Goal: Contribute content

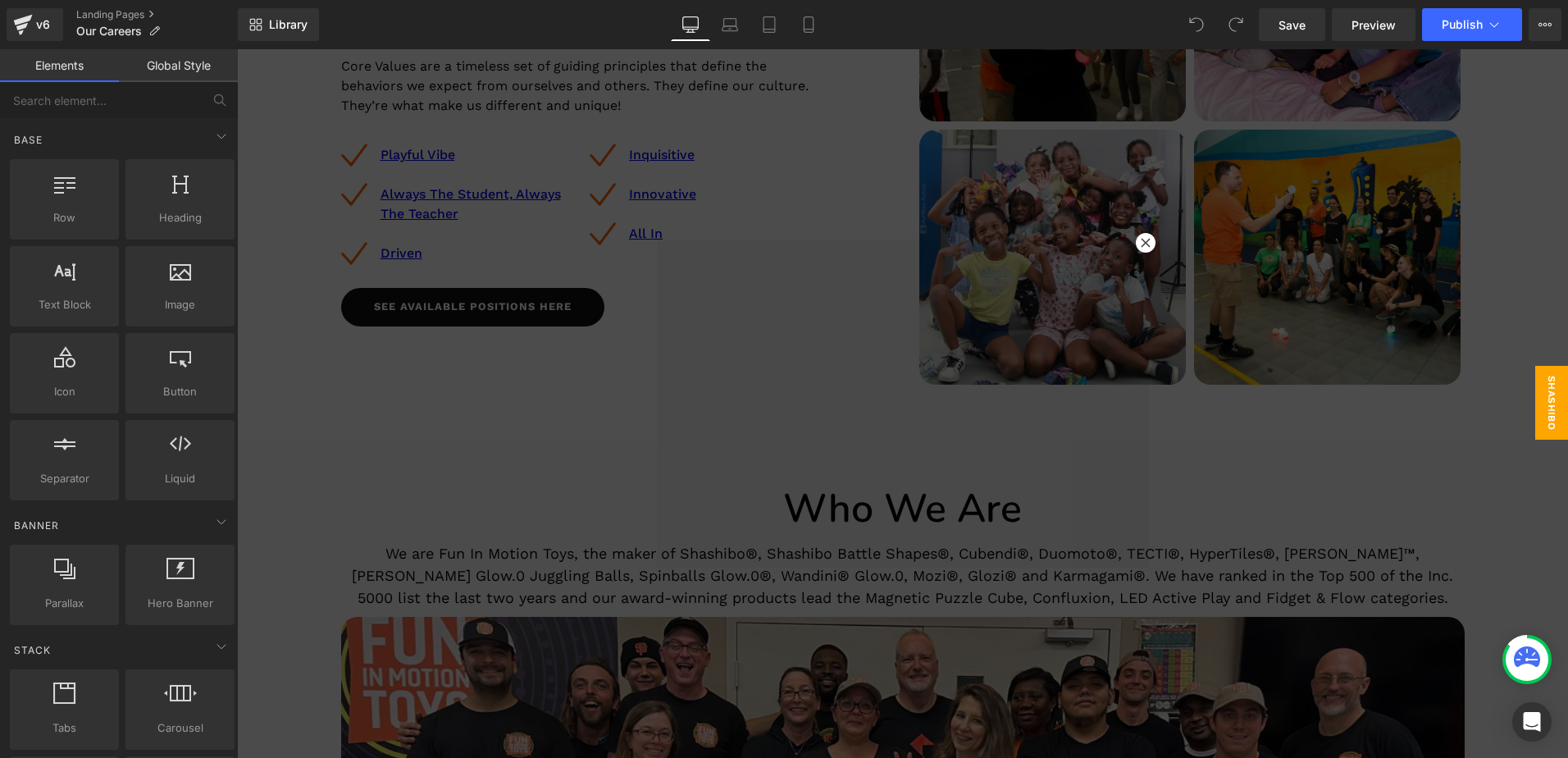
scroll to position [410, 0]
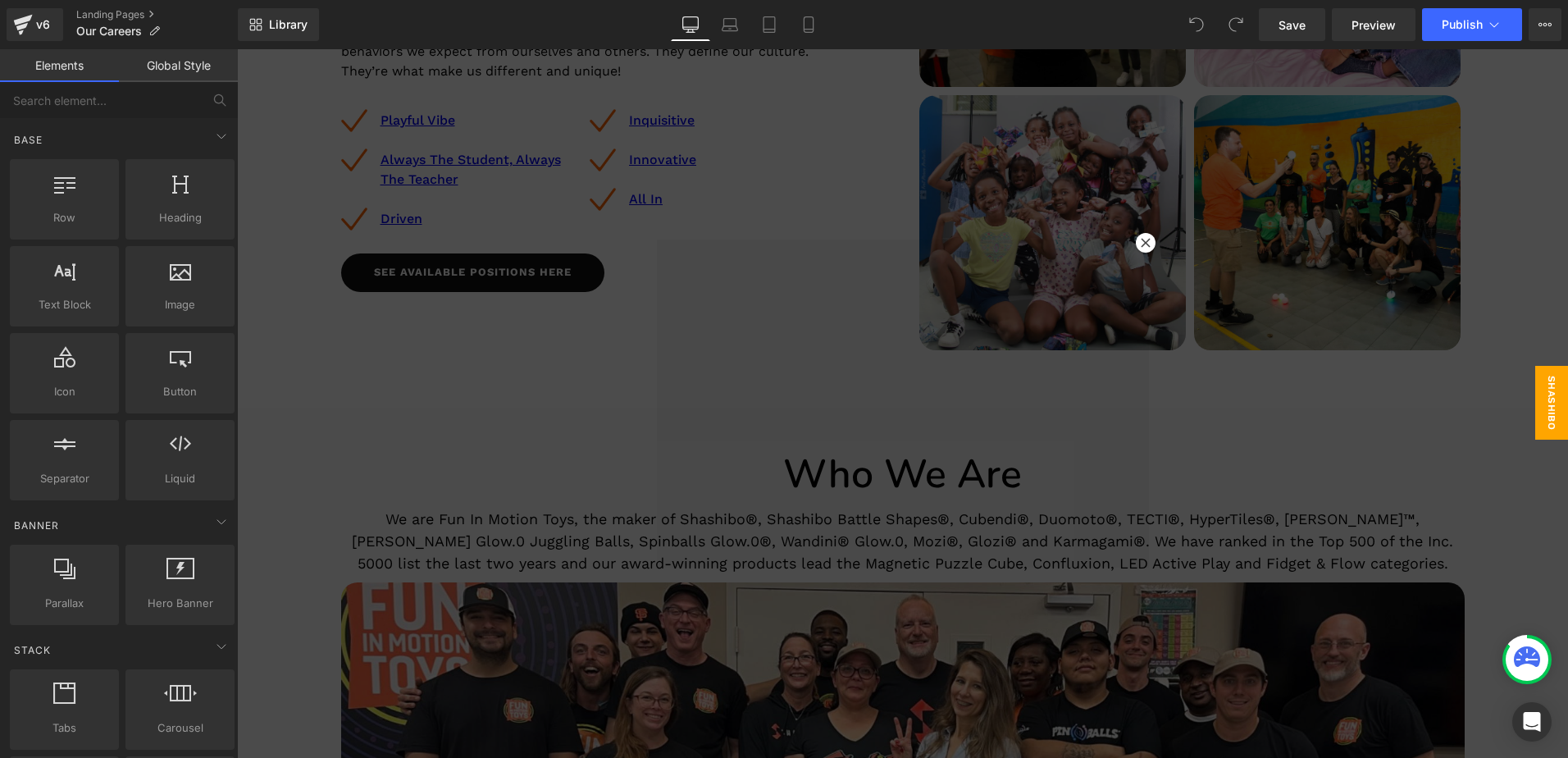
click at [388, 597] on div at bounding box center [902, 404] width 1331 height 709
click at [381, 594] on div at bounding box center [902, 404] width 1331 height 709
click at [1141, 244] on icon at bounding box center [1145, 242] width 9 height 9
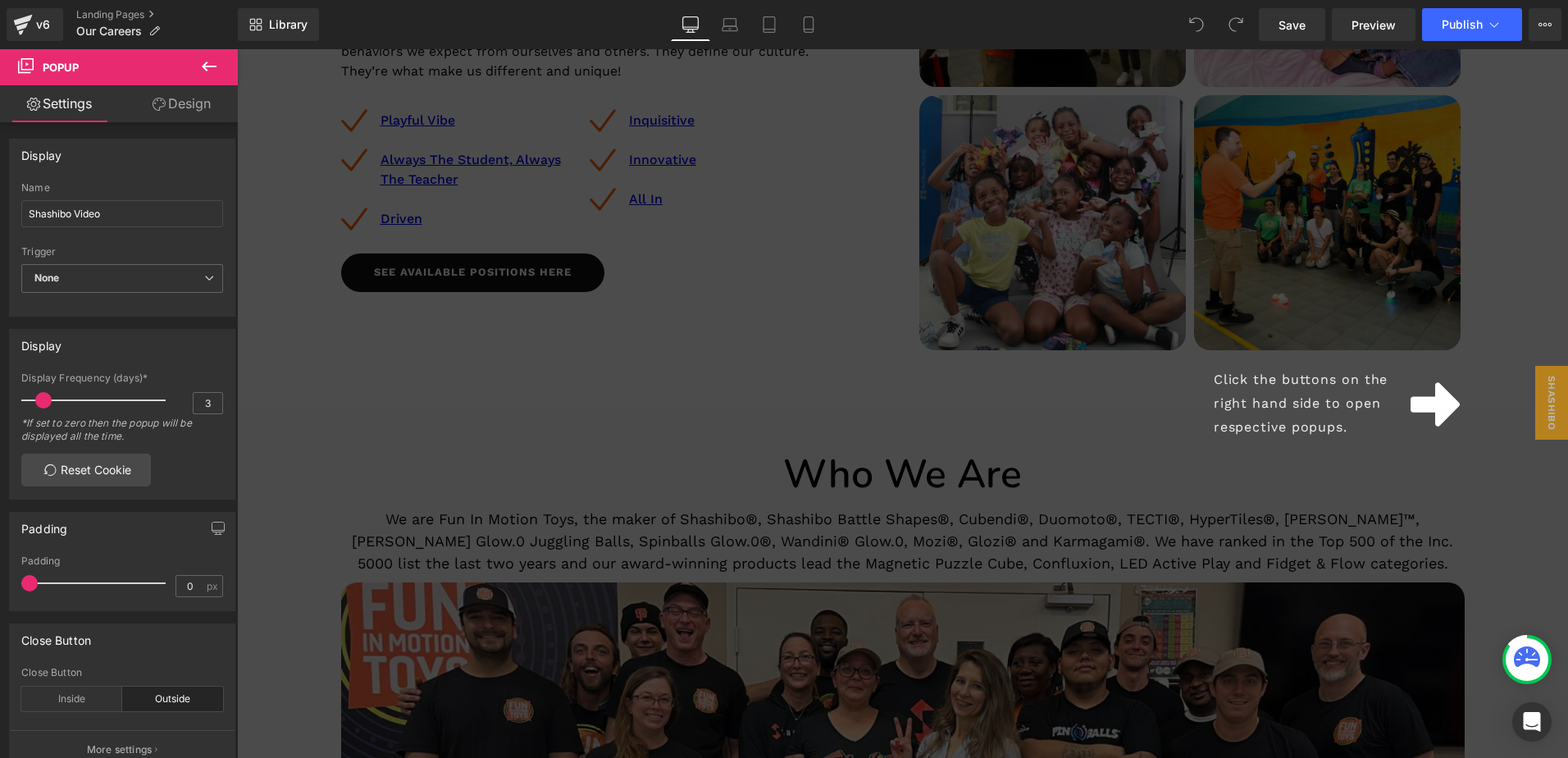
click at [619, 590] on div "Click the buttons on the right hand side to open respective popups." at bounding box center [902, 404] width 1331 height 709
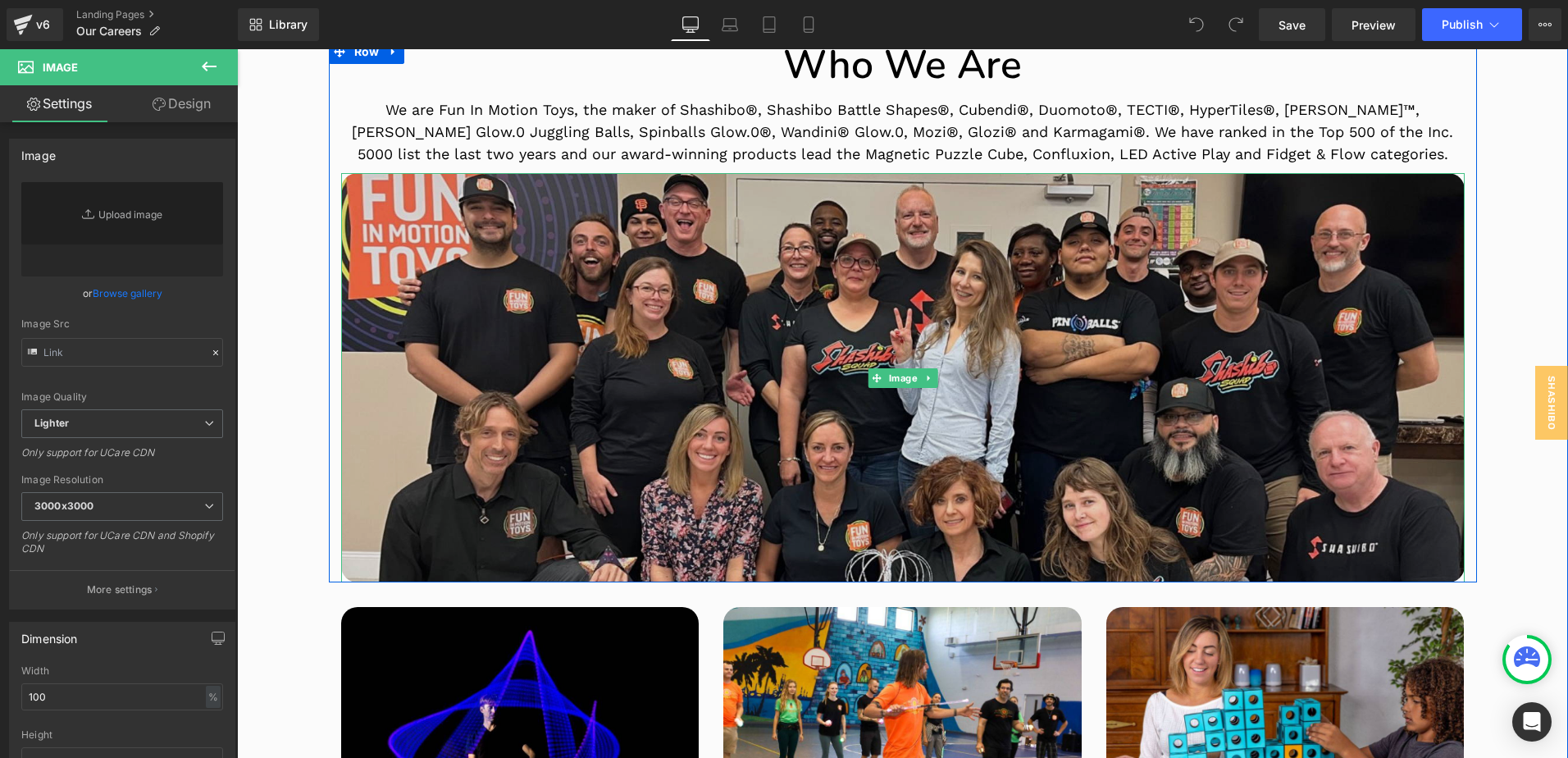
scroll to position [821, 0]
click at [343, 187] on img at bounding box center [902, 377] width 1124 height 409
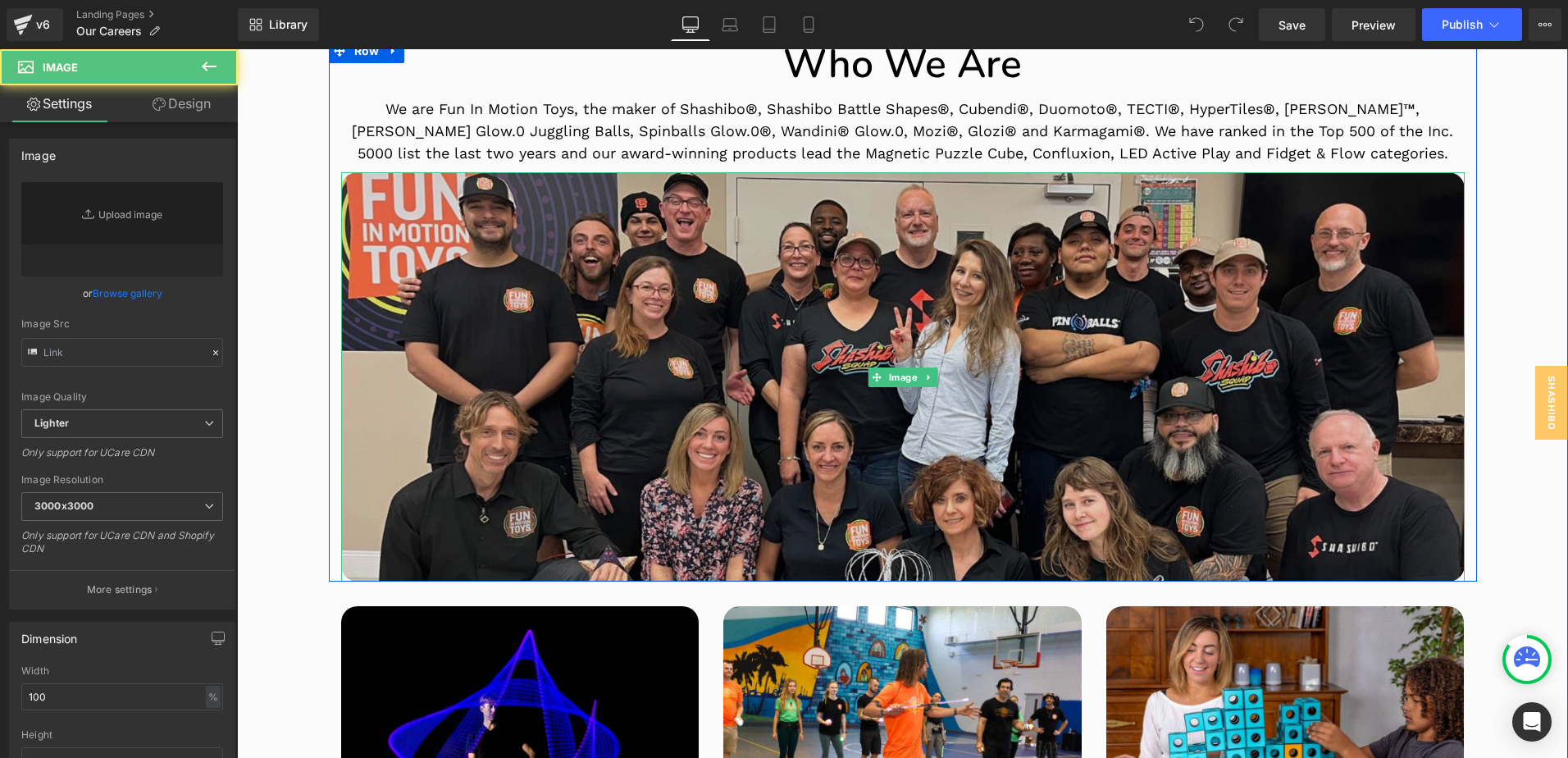
click at [348, 183] on img at bounding box center [902, 377] width 1124 height 409
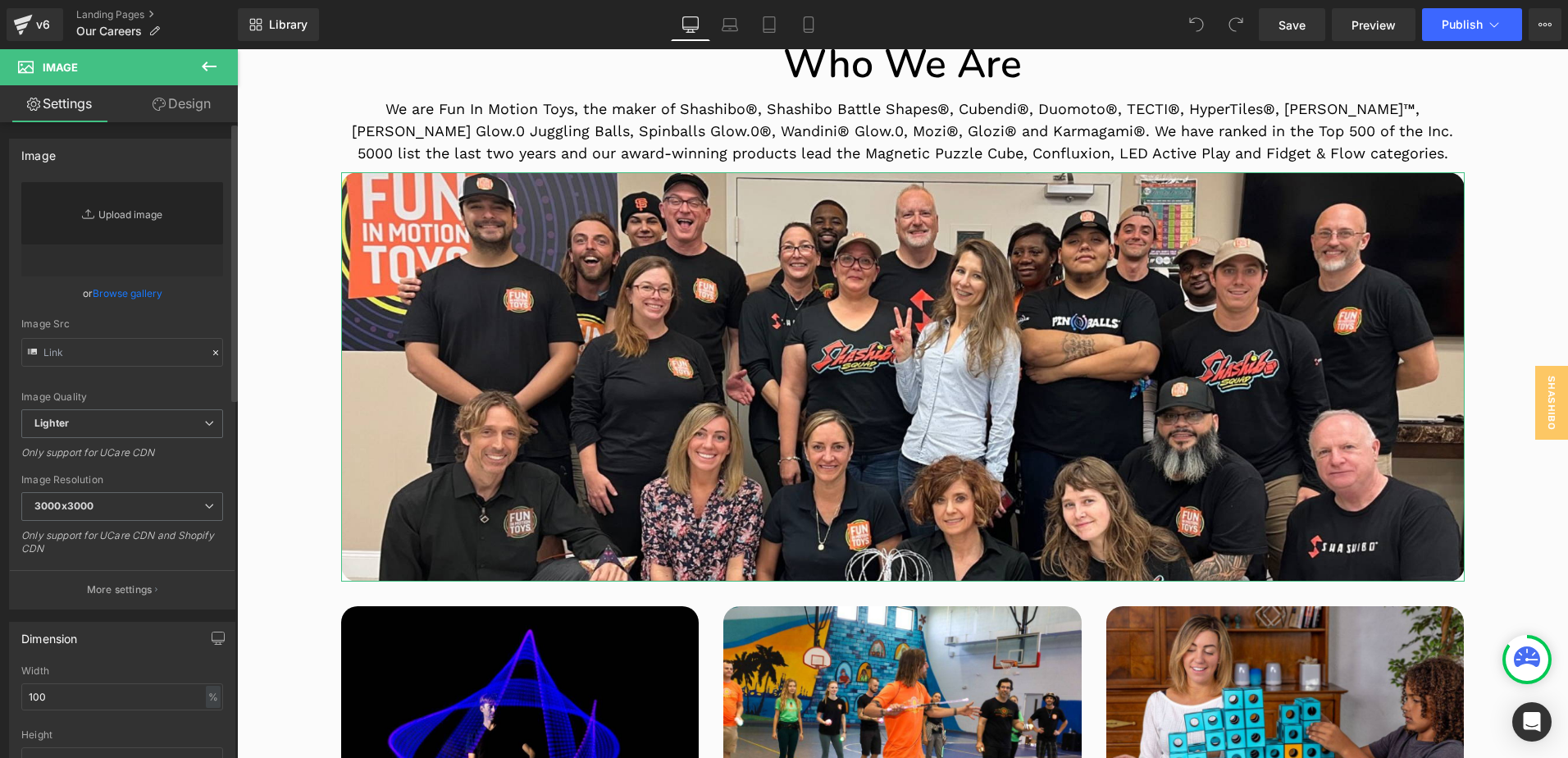
click at [126, 217] on link "Replace Image" at bounding box center [122, 229] width 202 height 95
type input "C:\fakepath\web FIMT press release graphic 1.23.24 2.jpg"
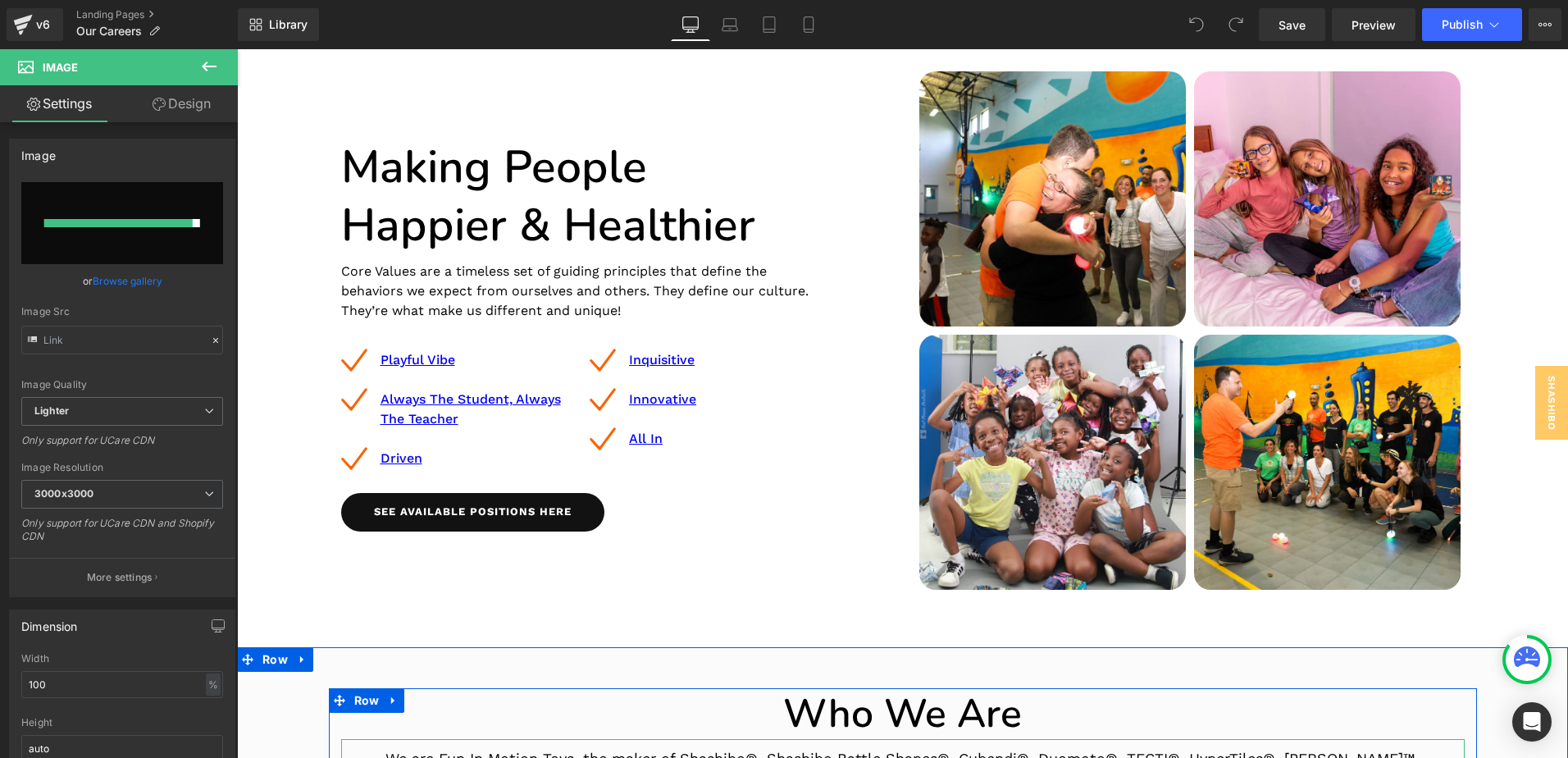
scroll to position [164, 0]
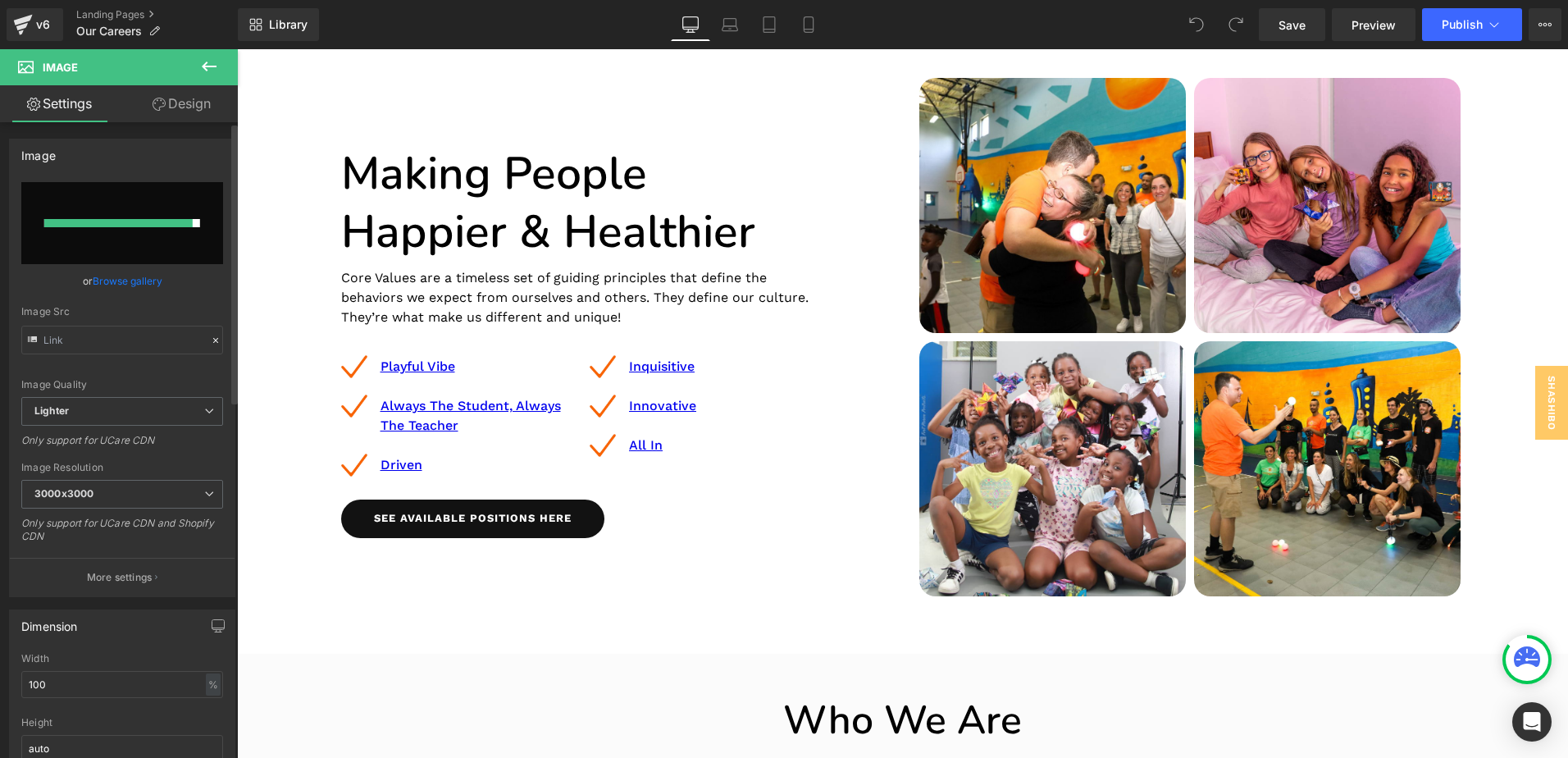
click at [184, 223] on div at bounding box center [118, 223] width 149 height 8
click at [122, 239] on input "file" at bounding box center [122, 222] width 202 height 82
type input "C:\fakepath\web FIMT press release graphic 1.23.24 2.jpg"
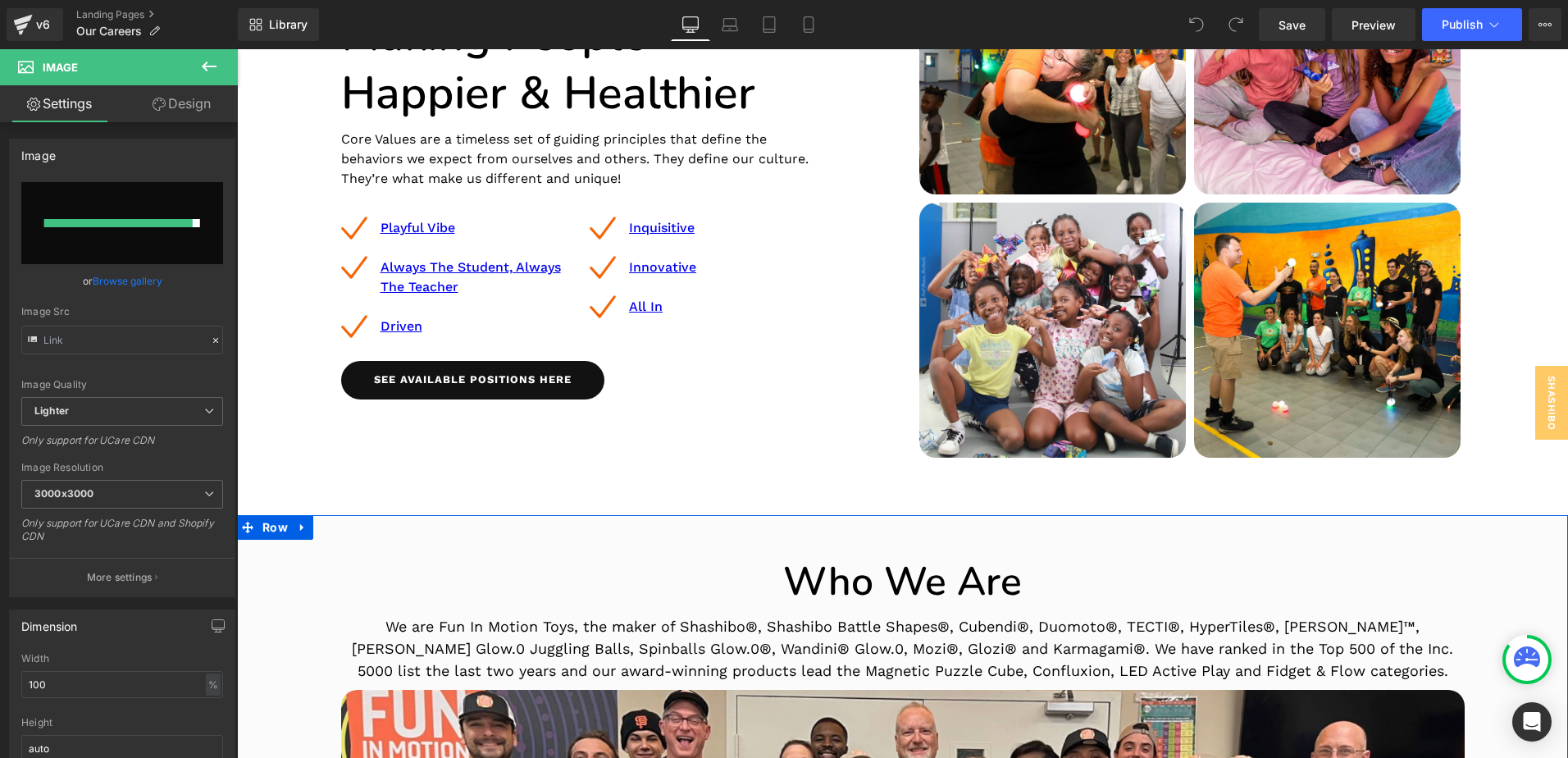
scroll to position [713, 0]
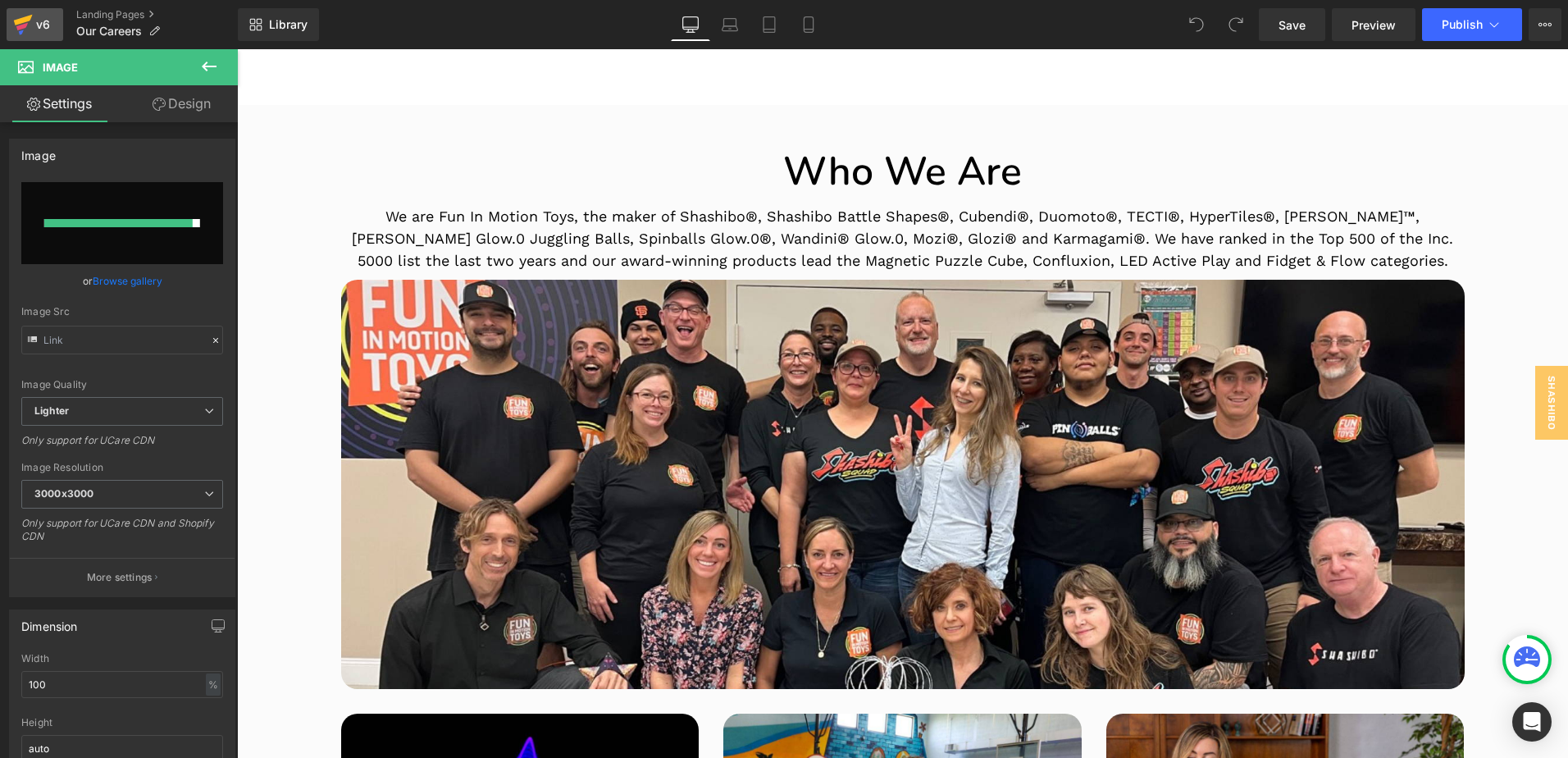
click at [25, 24] on icon at bounding box center [22, 26] width 12 height 8
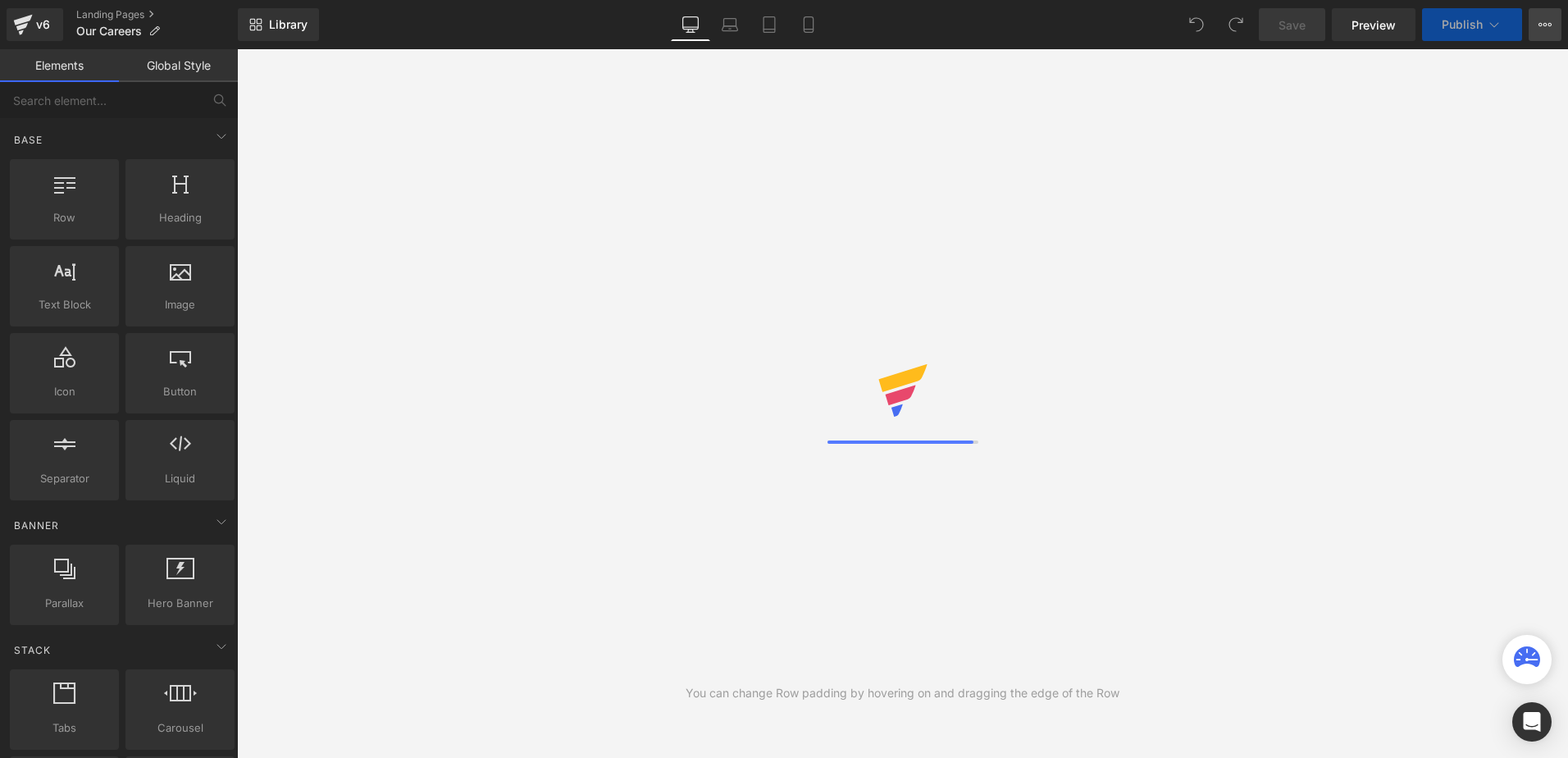
click at [1558, 17] on button "View Live Page View with current Template Save Template to Library Schedule Pub…" at bounding box center [1545, 25] width 33 height 33
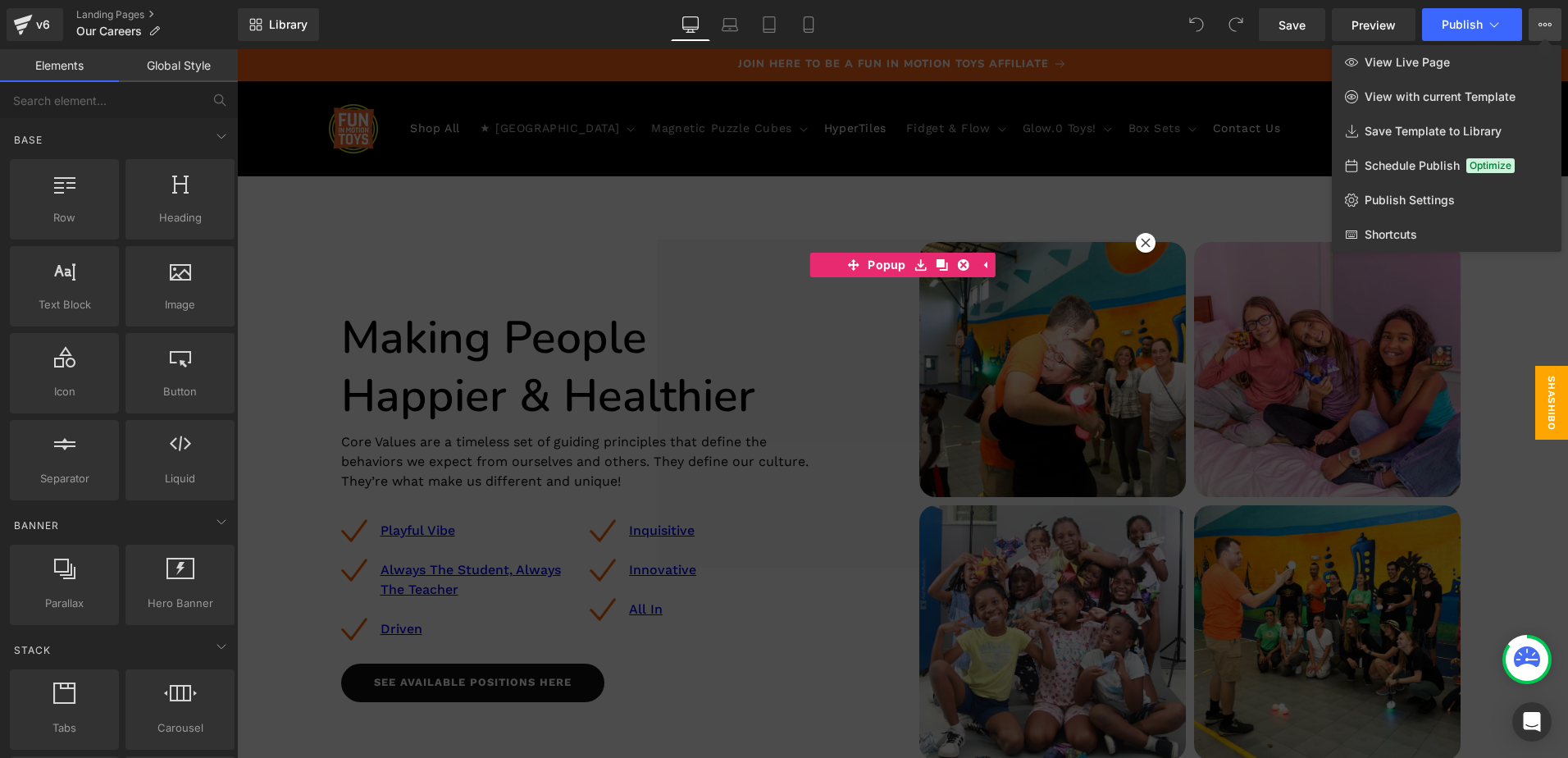
click at [1137, 244] on div at bounding box center [902, 404] width 1331 height 709
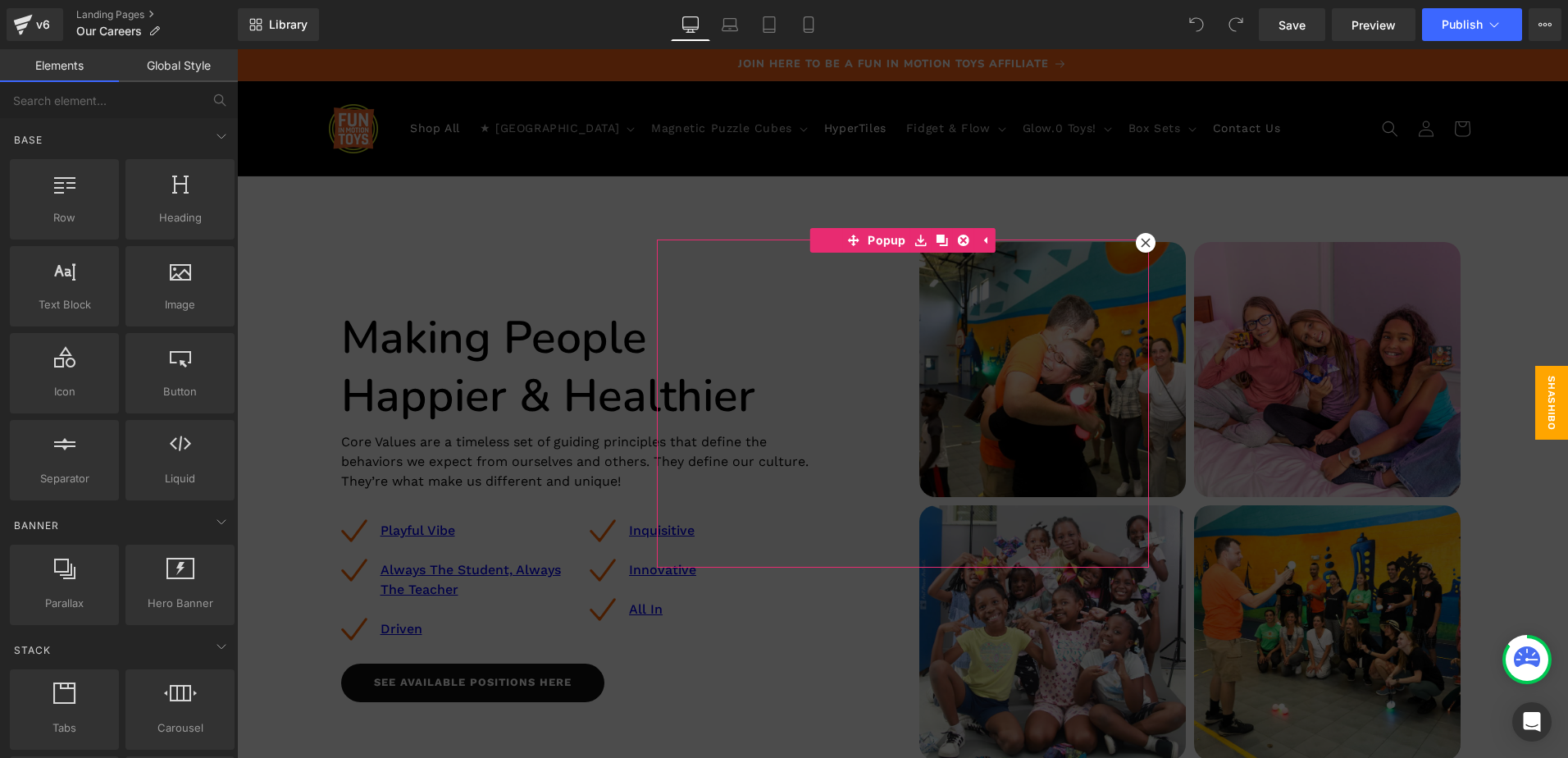
click at [1141, 242] on icon at bounding box center [1145, 242] width 9 height 9
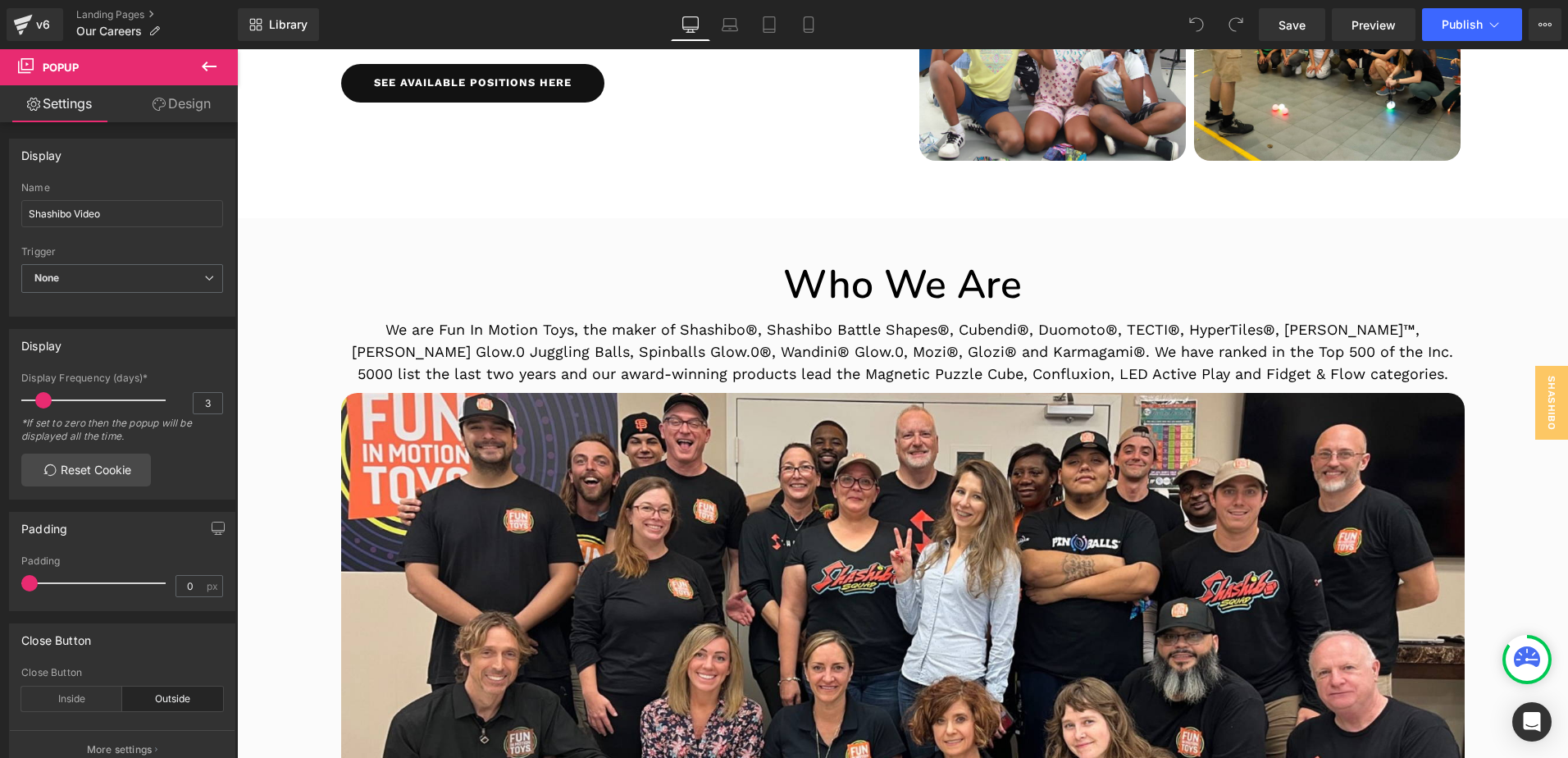
scroll to position [821, 0]
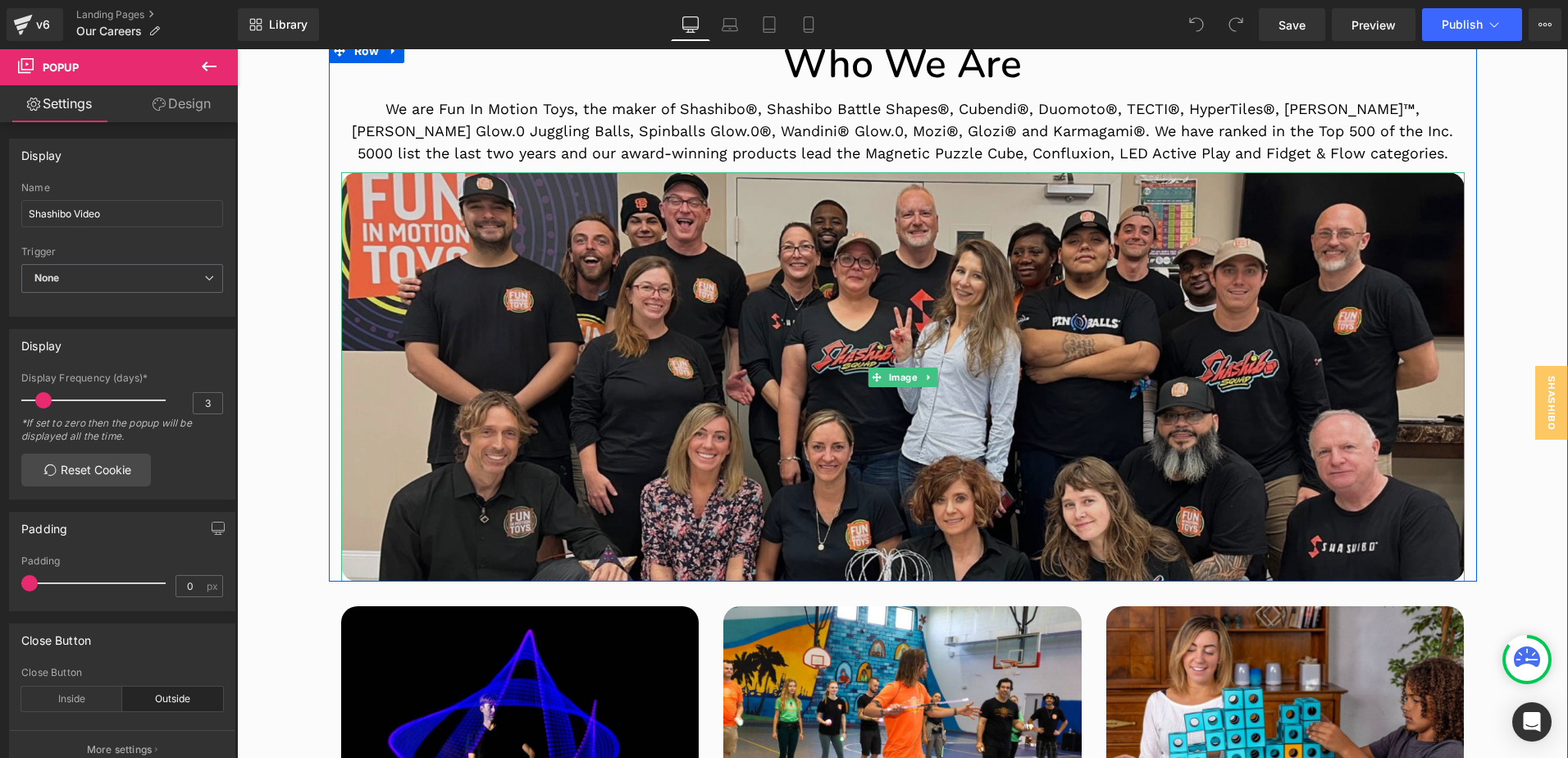
click at [348, 184] on img at bounding box center [902, 377] width 1124 height 409
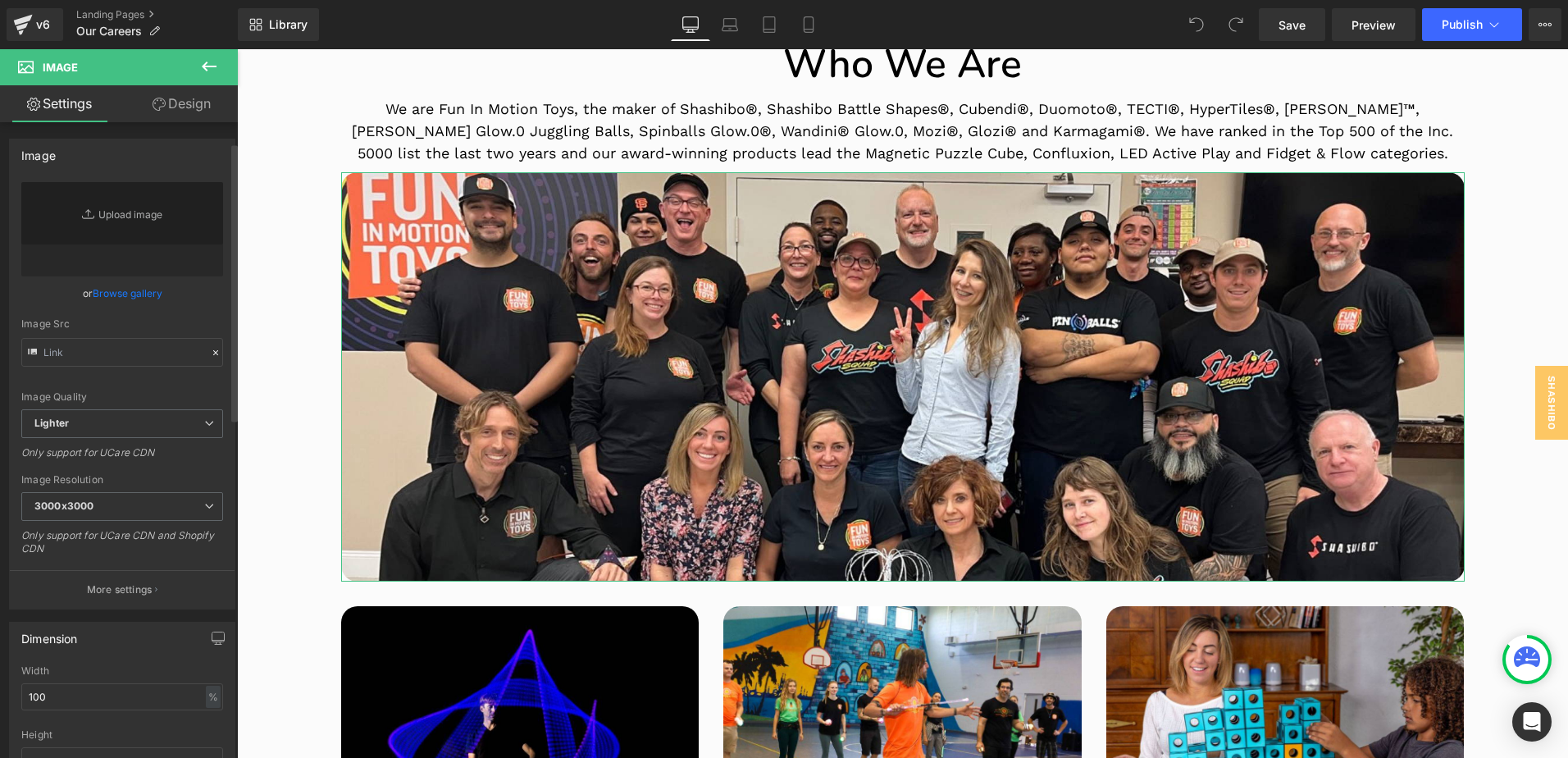
scroll to position [82, 0]
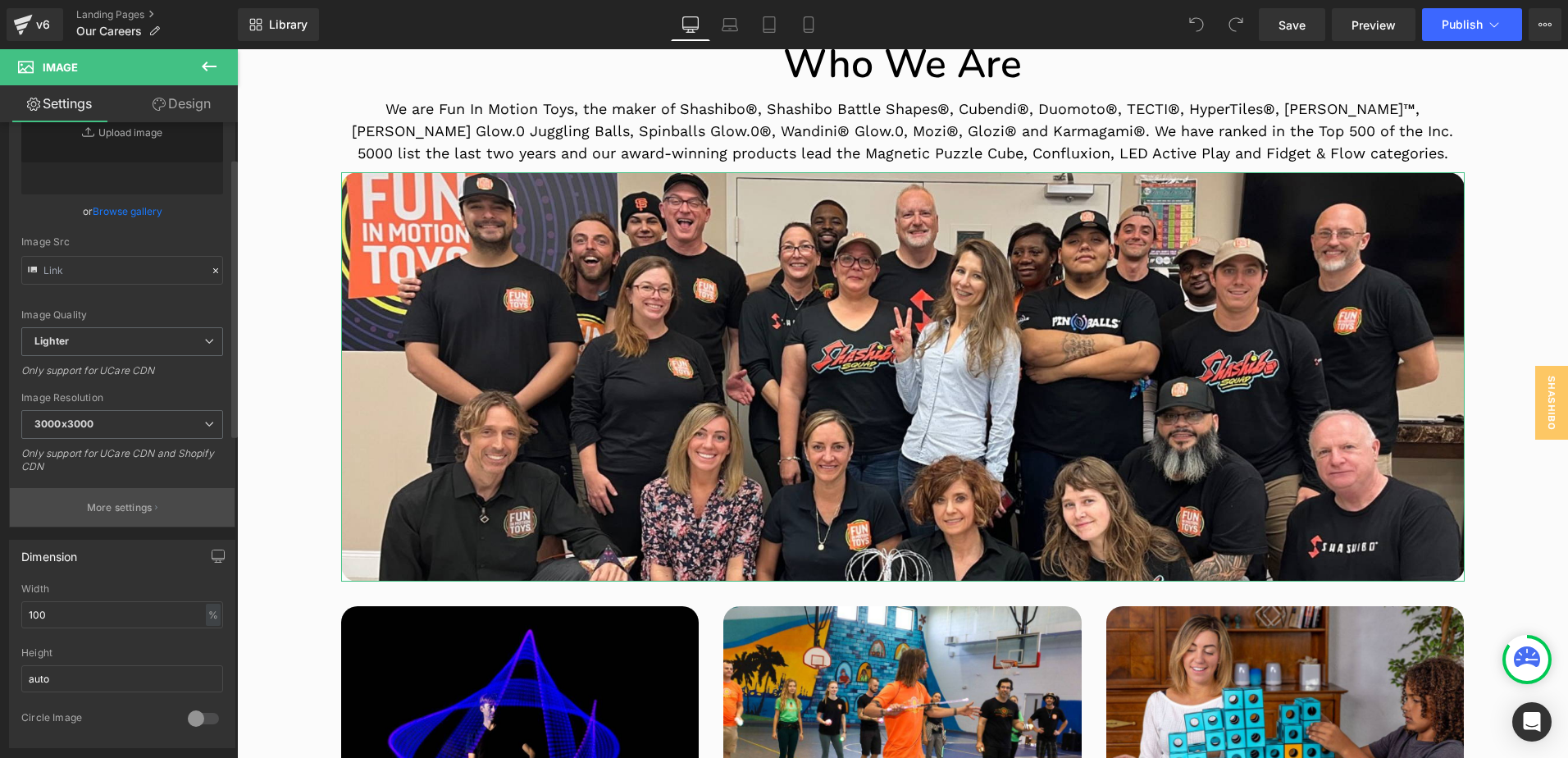
click at [106, 508] on p "More settings" at bounding box center [120, 508] width 66 height 14
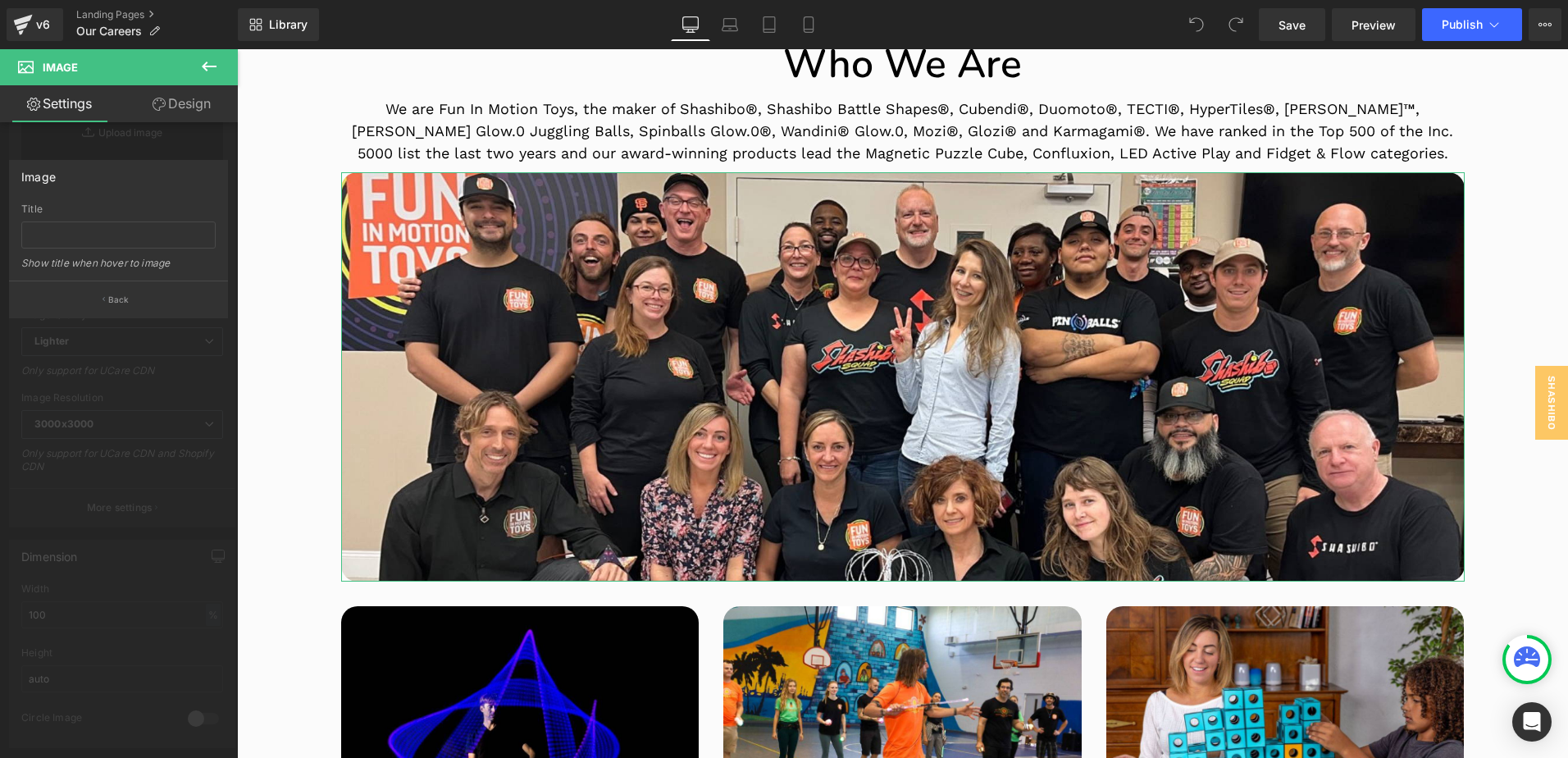
click at [39, 135] on div at bounding box center [118, 408] width 238 height 717
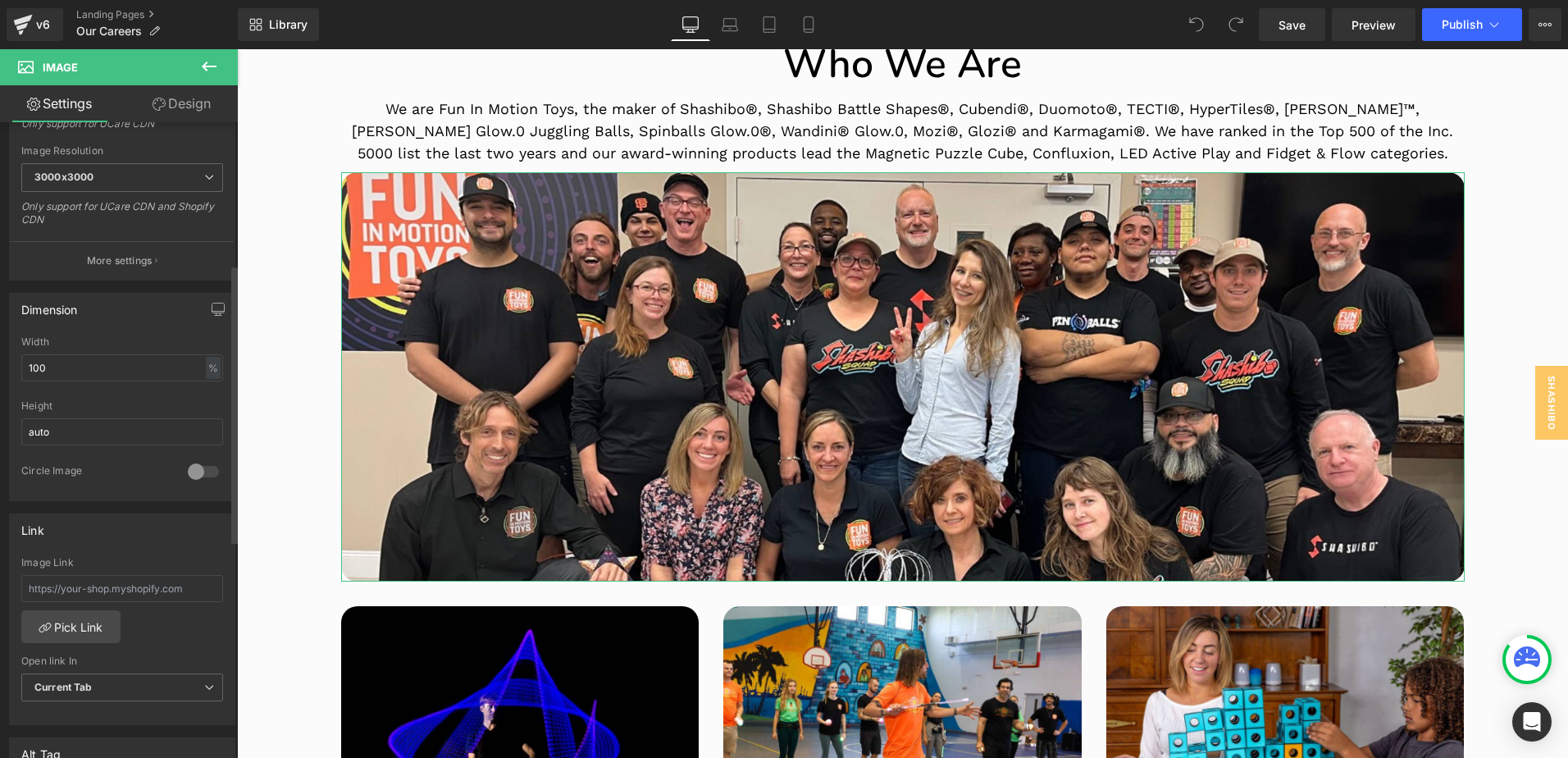
scroll to position [0, 0]
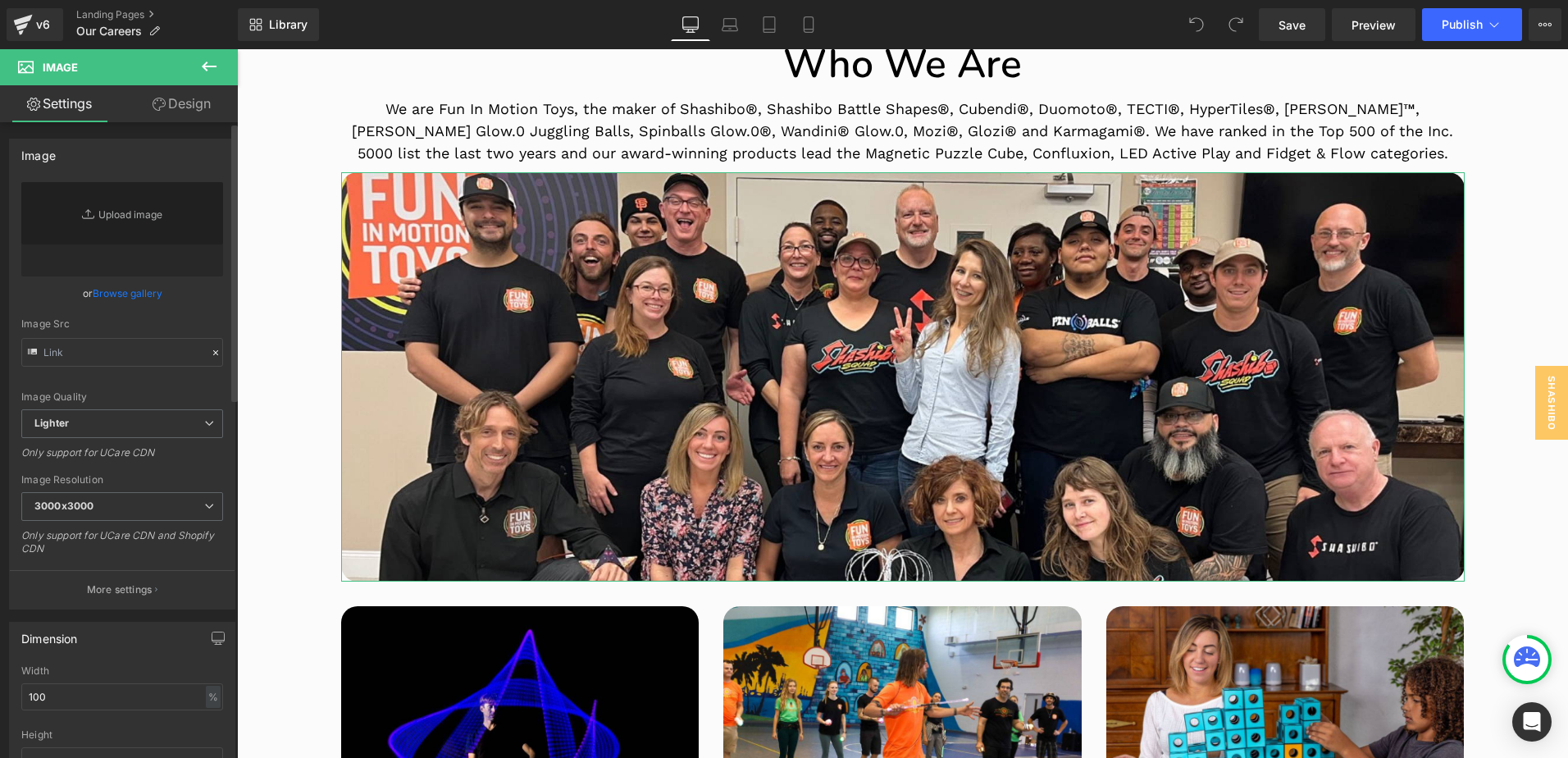
click at [134, 294] on link "Browse gallery" at bounding box center [128, 294] width 69 height 29
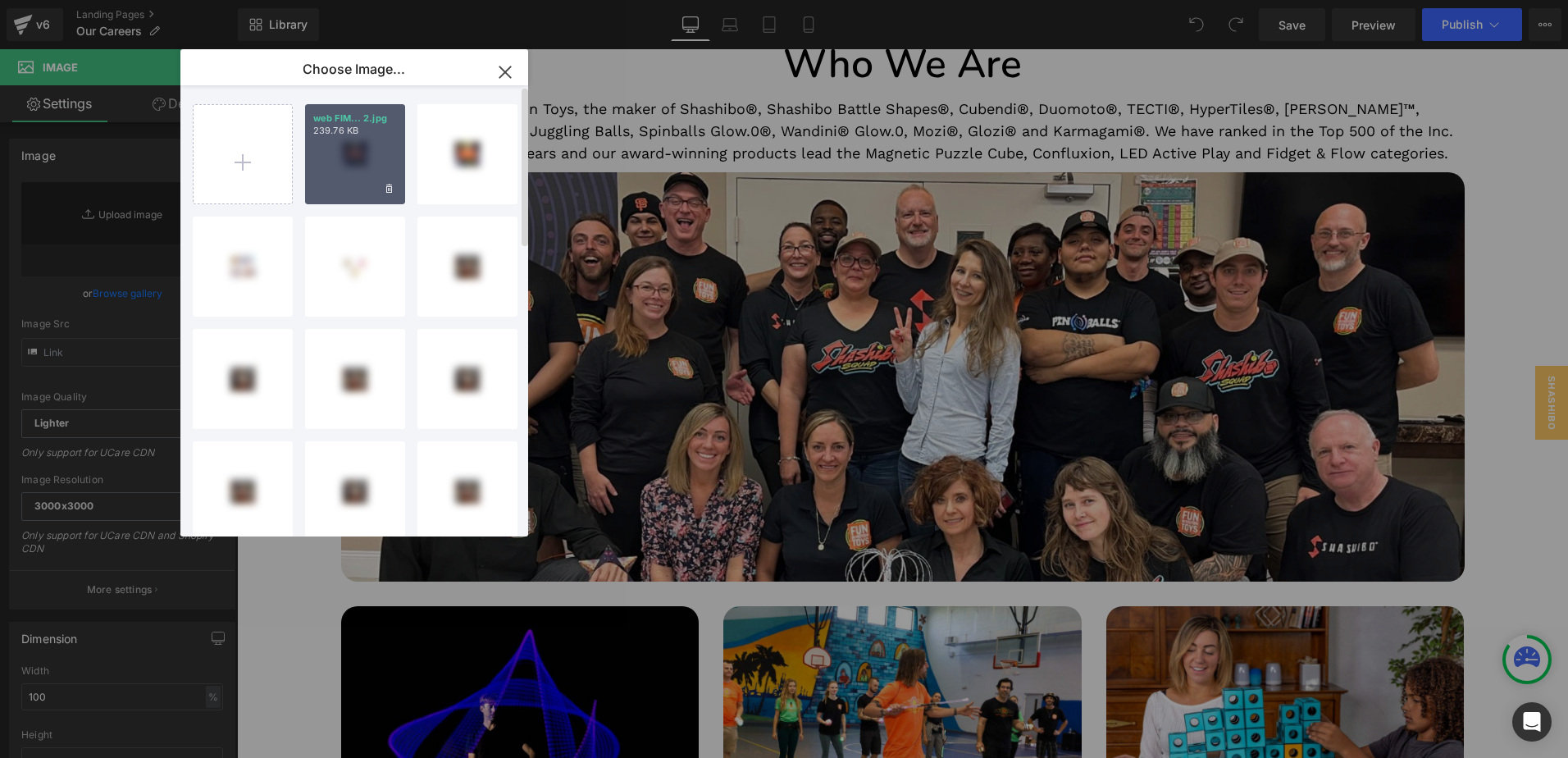
click at [369, 137] on div "web FIM... 2.jpg 239.76 KB" at bounding box center [355, 154] width 100 height 100
type input "[URL][DOMAIN_NAME]"
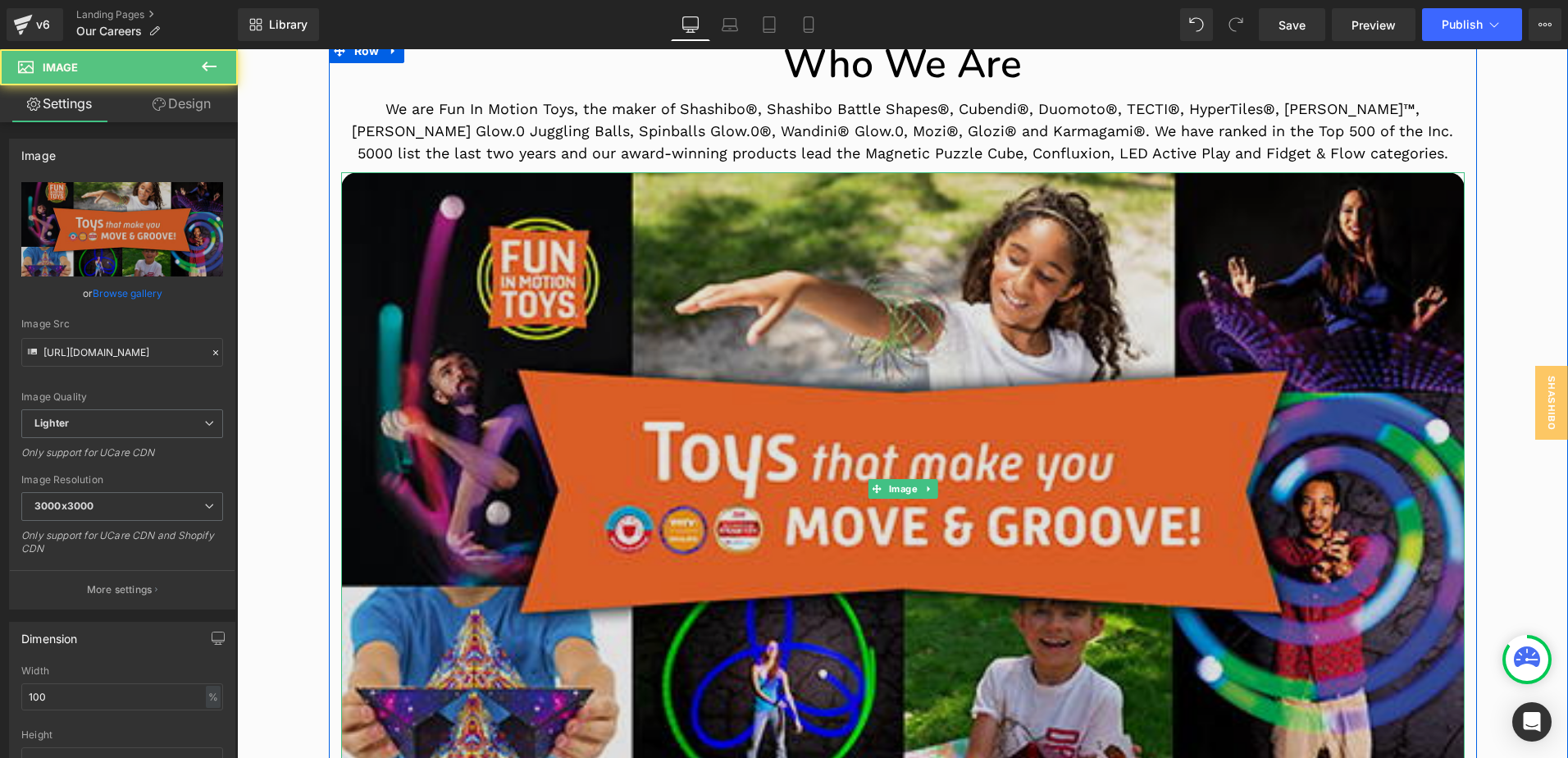
click at [485, 315] on img at bounding box center [902, 489] width 1124 height 634
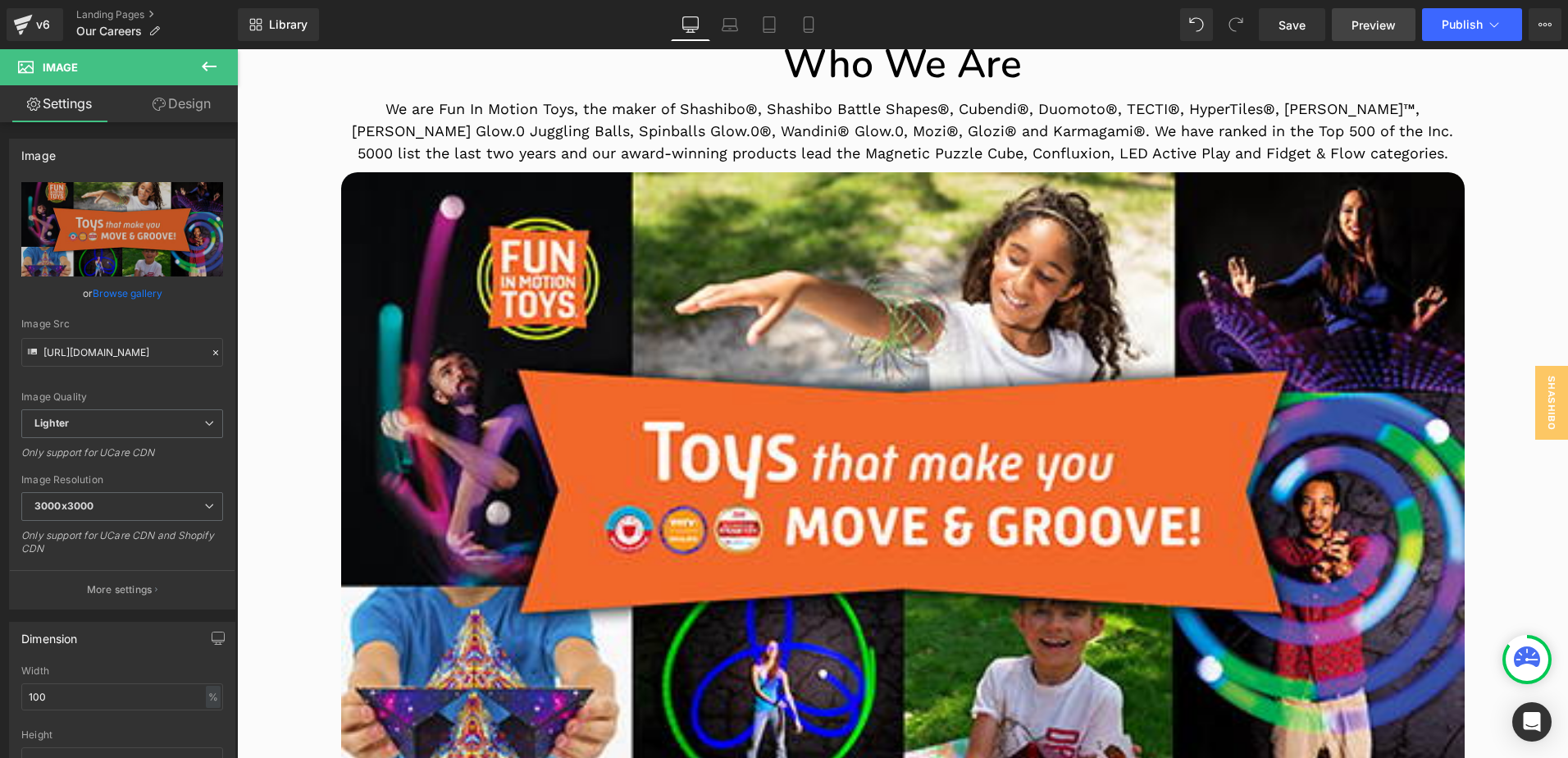
click at [1363, 28] on span "Preview" at bounding box center [1373, 25] width 44 height 17
click at [1309, 34] on link "Save" at bounding box center [1292, 25] width 67 height 33
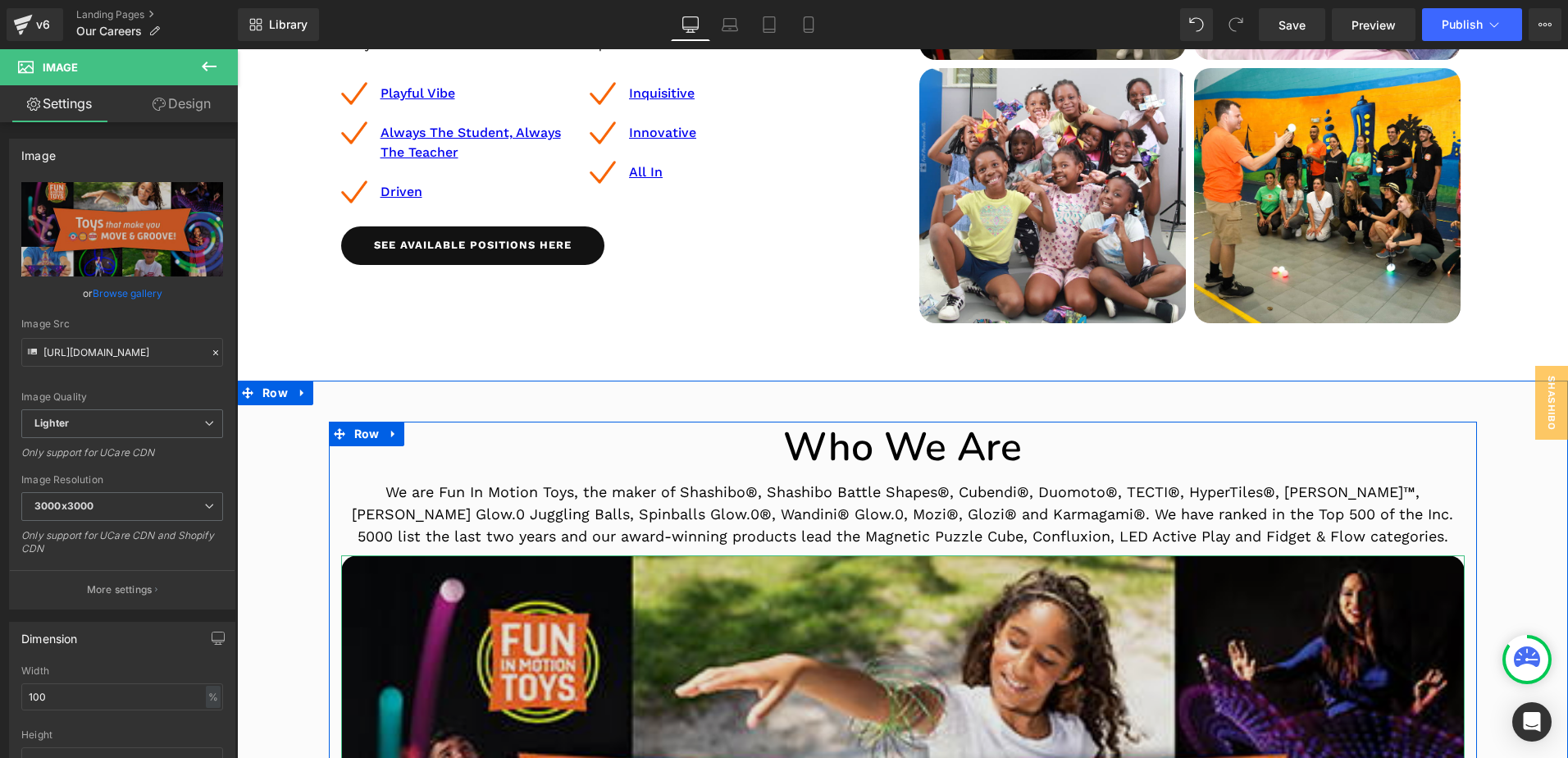
scroll to position [246, 0]
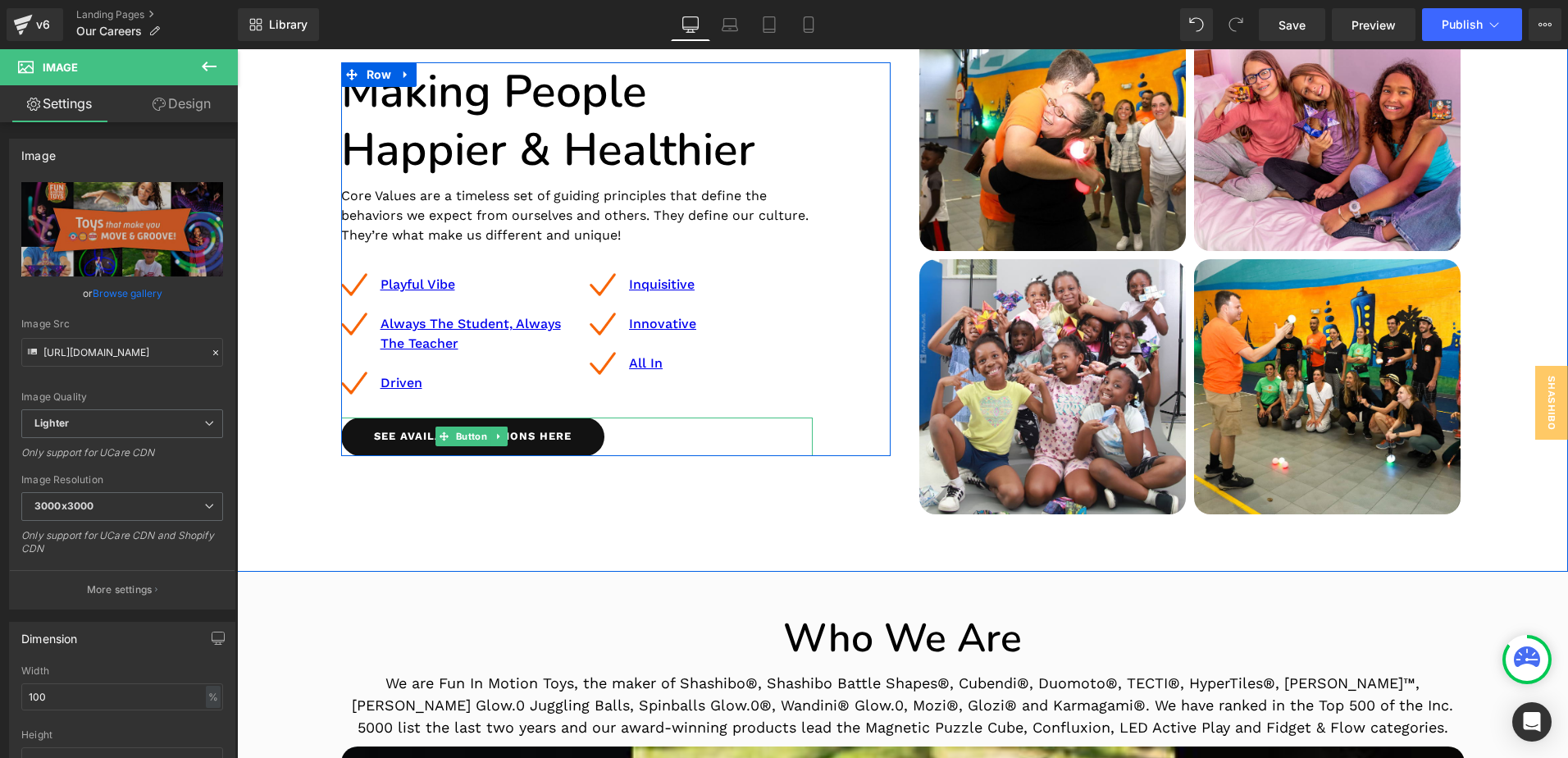
click at [561, 441] on link "See Available Positions Here" at bounding box center [472, 437] width 263 height 39
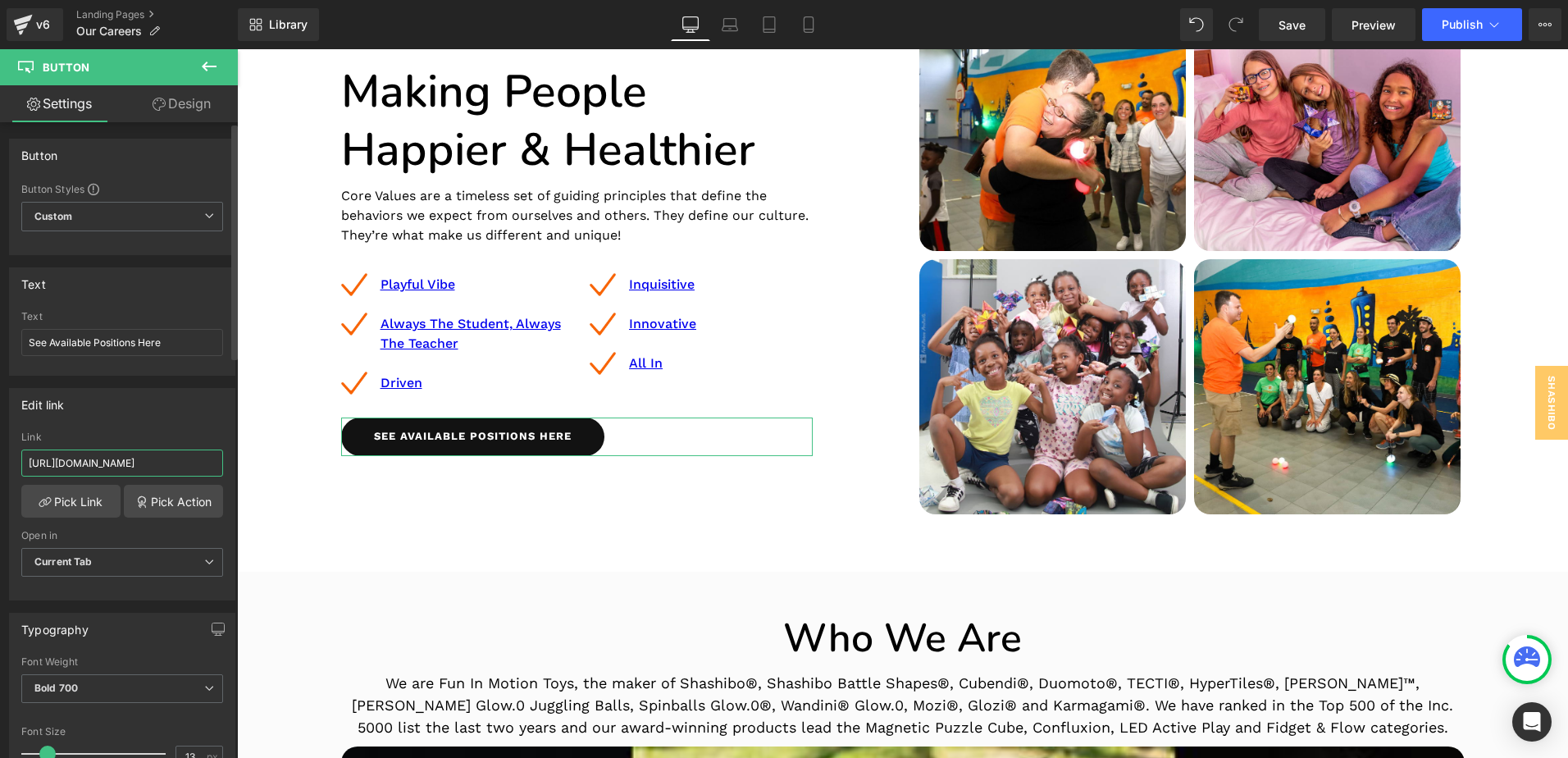
click at [134, 466] on input "[URL][DOMAIN_NAME]" at bounding box center [122, 463] width 202 height 27
